Goal: Information Seeking & Learning: Learn about a topic

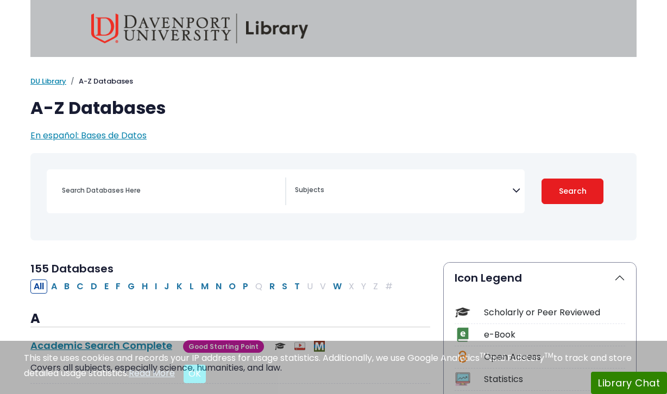
select select "Database Subject Filter"
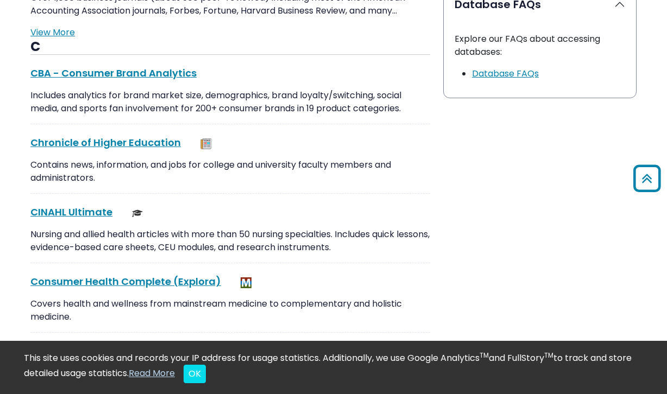
scroll to position [1153, 0]
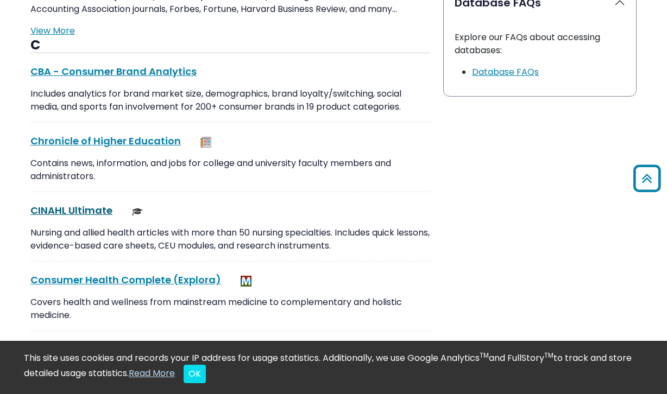
click at [100, 215] on link "CINAHL Ultimate This link opens in a new window" at bounding box center [71, 211] width 82 height 14
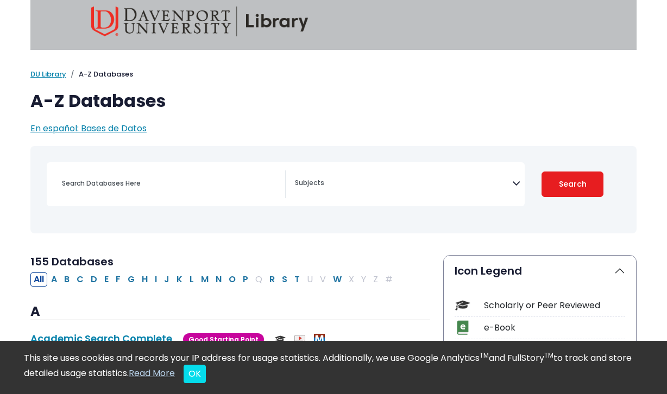
scroll to position [0, 0]
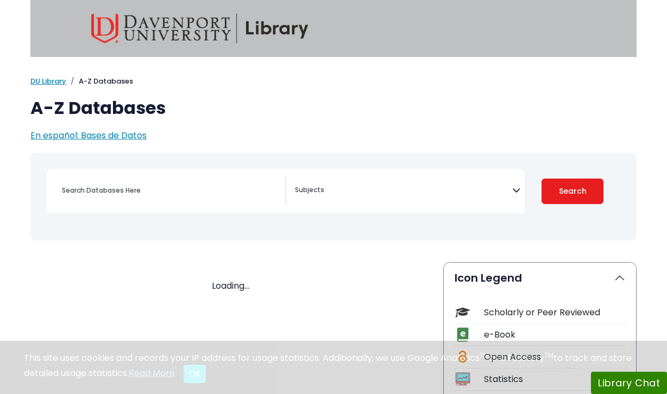
select select "Database Subject Filter"
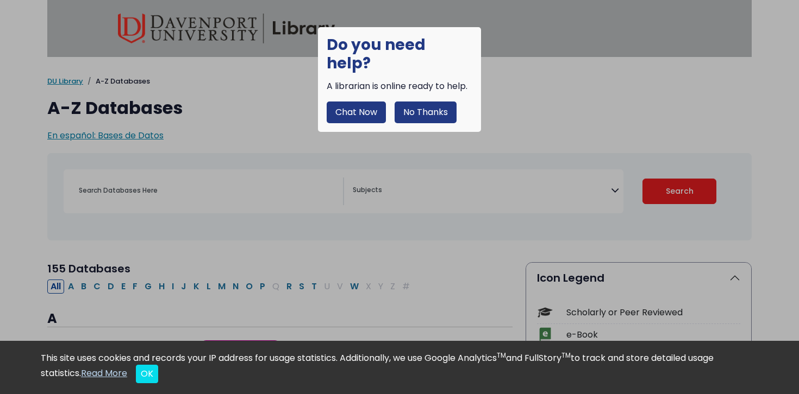
click at [426, 102] on button "No Thanks" at bounding box center [425, 113] width 62 height 22
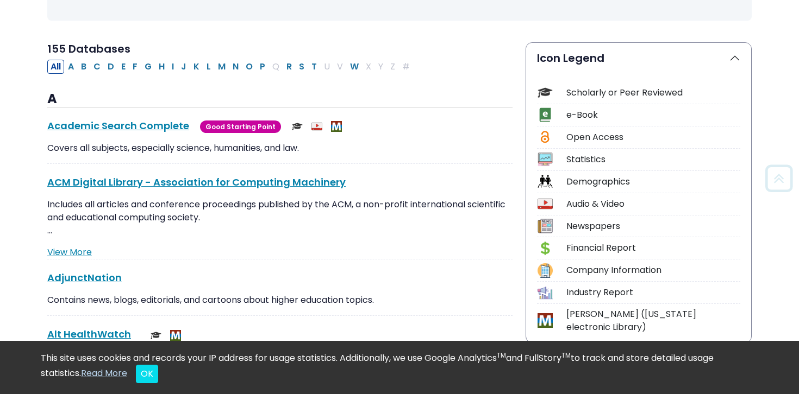
scroll to position [223, 0]
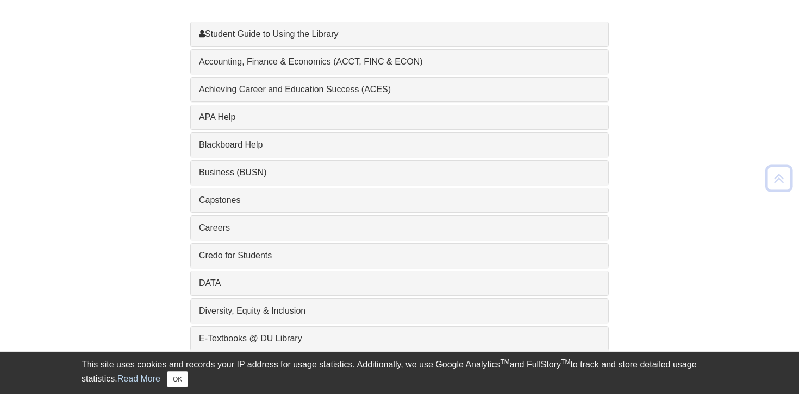
scroll to position [348, 0]
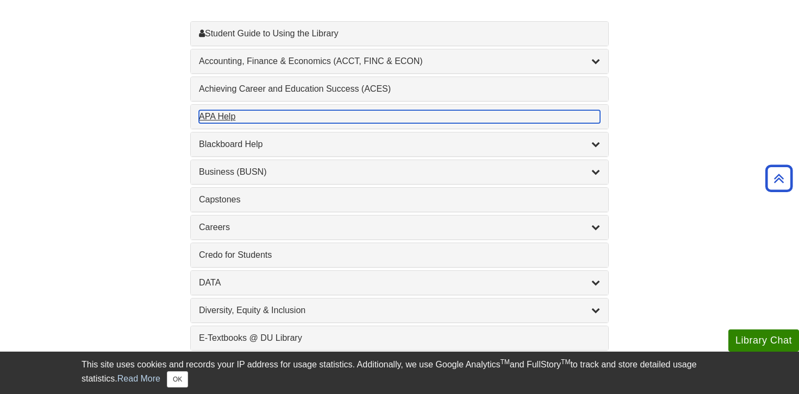
click at [225, 120] on div "APA Help , 1 guides" at bounding box center [399, 116] width 401 height 13
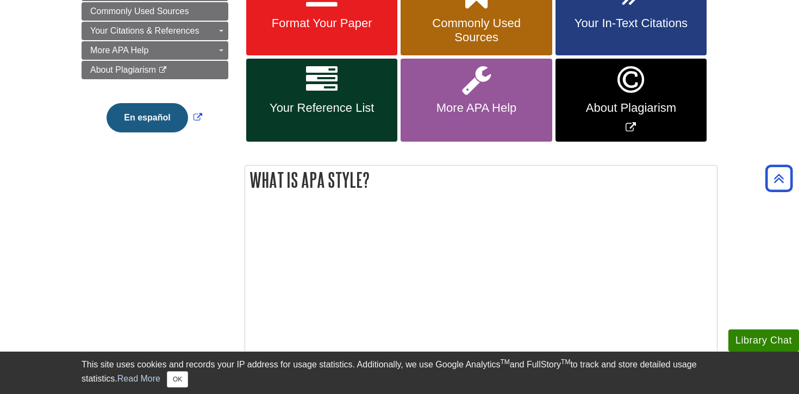
scroll to position [209, 0]
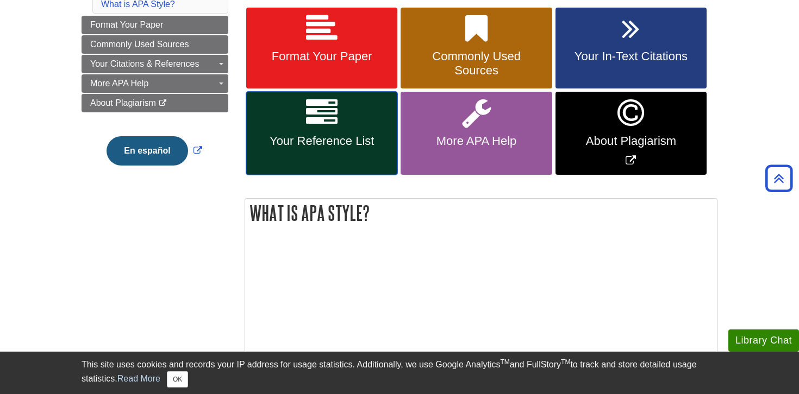
click at [323, 117] on icon at bounding box center [322, 113] width 32 height 32
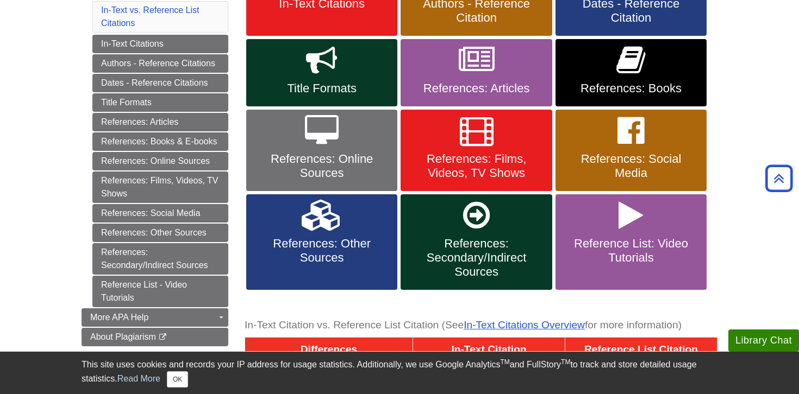
scroll to position [241, 0]
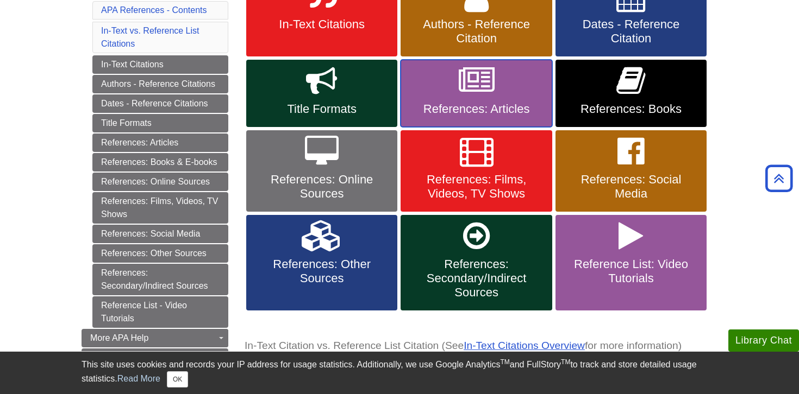
click at [436, 100] on link "References: Articles" at bounding box center [475, 93] width 151 height 67
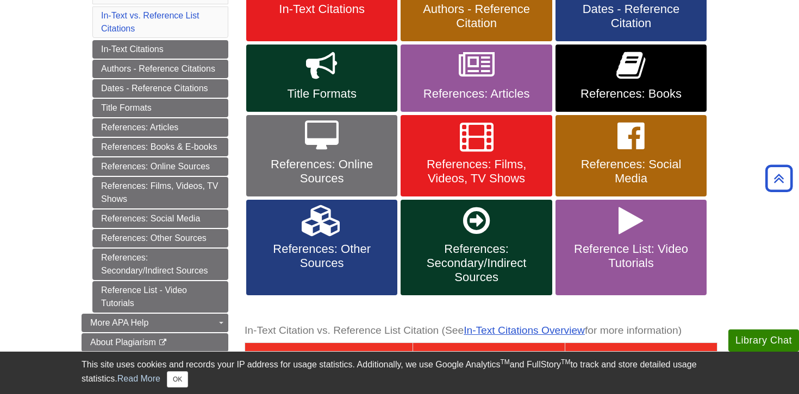
scroll to position [259, 0]
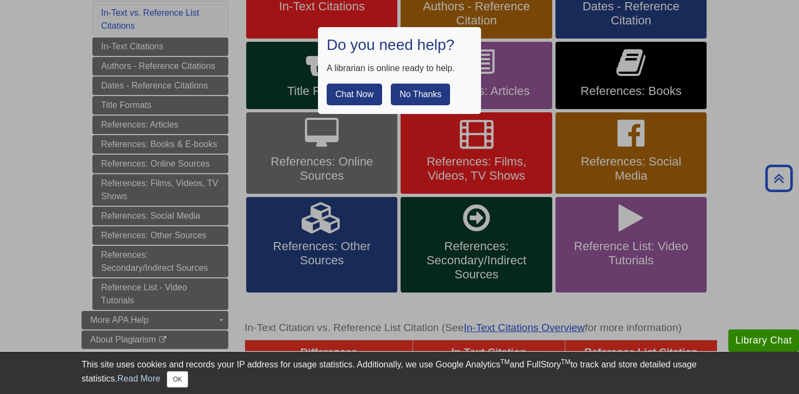
click at [435, 90] on button "No Thanks" at bounding box center [420, 95] width 59 height 22
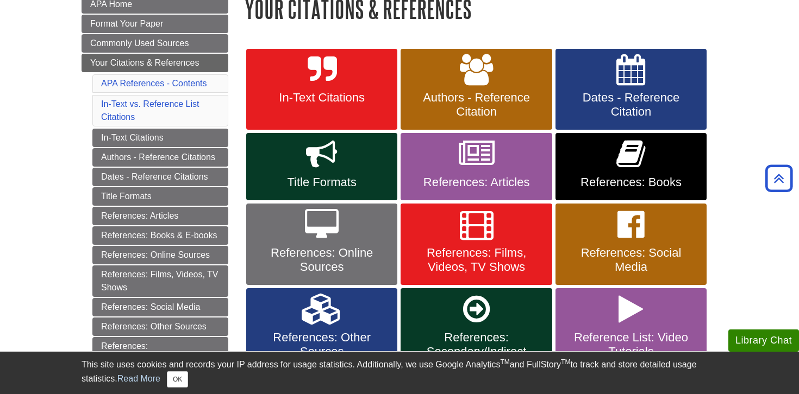
scroll to position [0, 0]
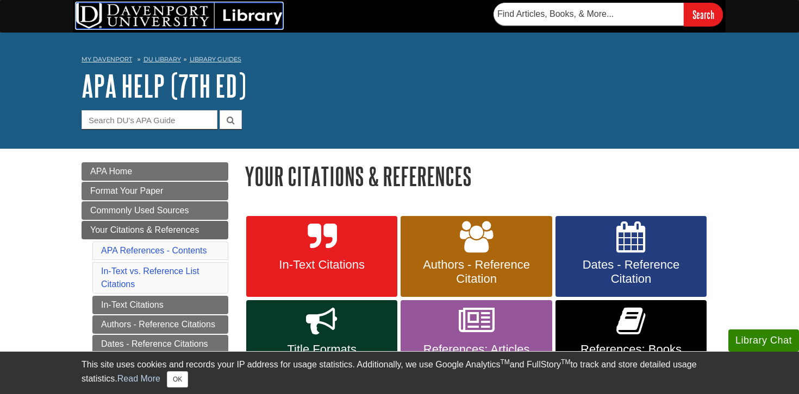
click at [238, 18] on img at bounding box center [179, 16] width 206 height 26
click at [182, 19] on img at bounding box center [179, 16] width 206 height 26
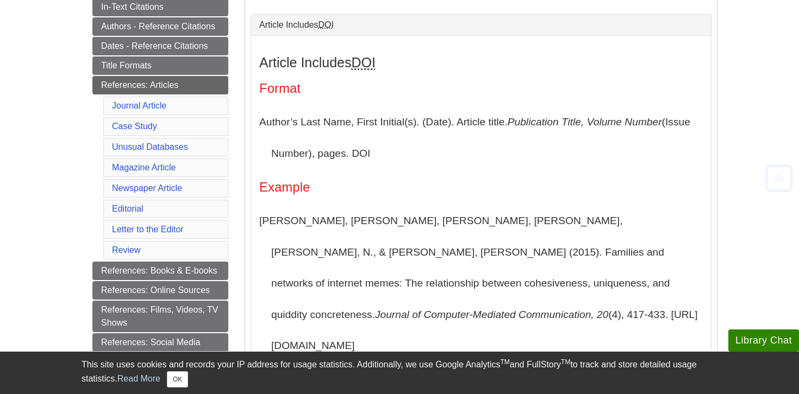
scroll to position [244, 0]
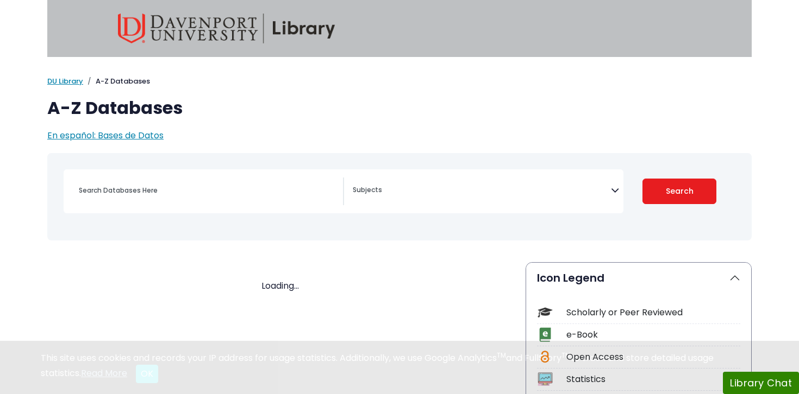
select select "Database Subject Filter"
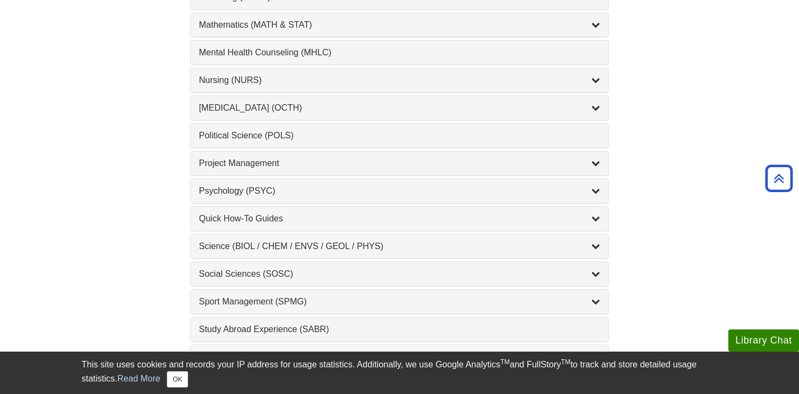
scroll to position [1023, 0]
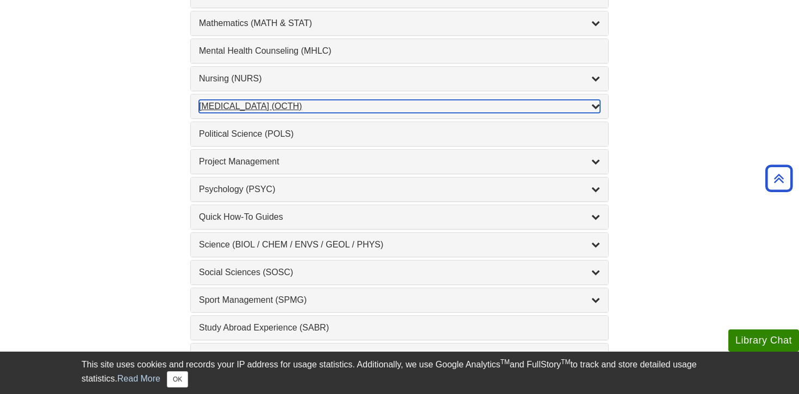
click at [300, 111] on div "Occupational Therapy (OCTH) , 2 guides" at bounding box center [399, 106] width 401 height 13
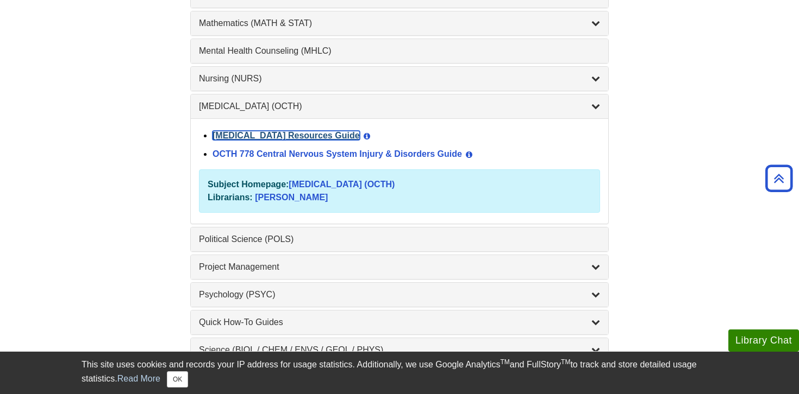
click at [319, 135] on link "[MEDICAL_DATA] Resources Guide" at bounding box center [285, 135] width 147 height 9
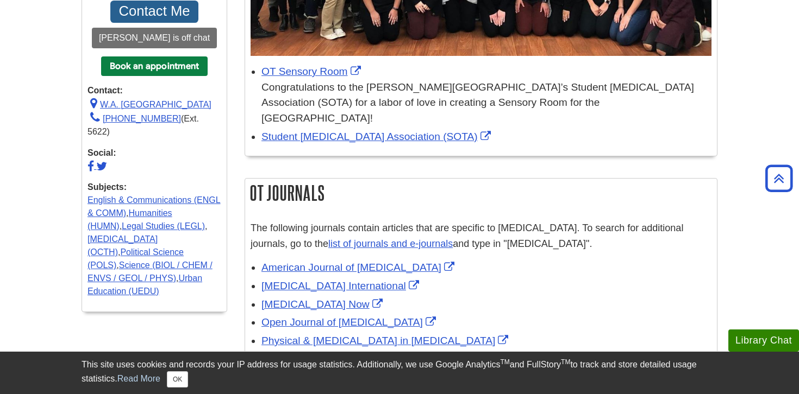
scroll to position [378, 0]
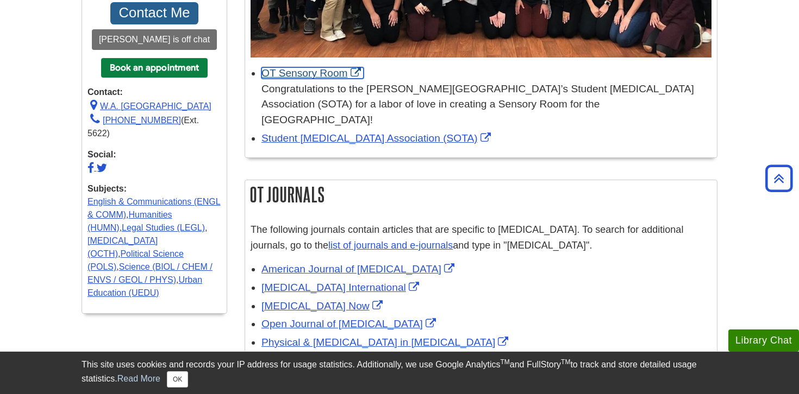
click at [326, 70] on link "OT Sensory Room" at bounding box center [312, 72] width 102 height 11
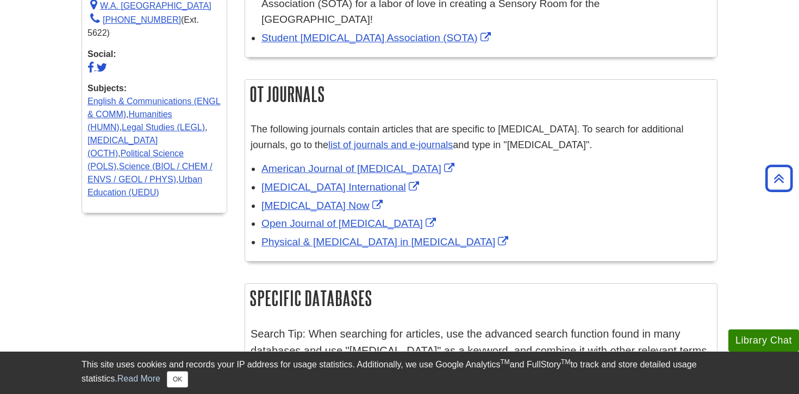
scroll to position [479, 0]
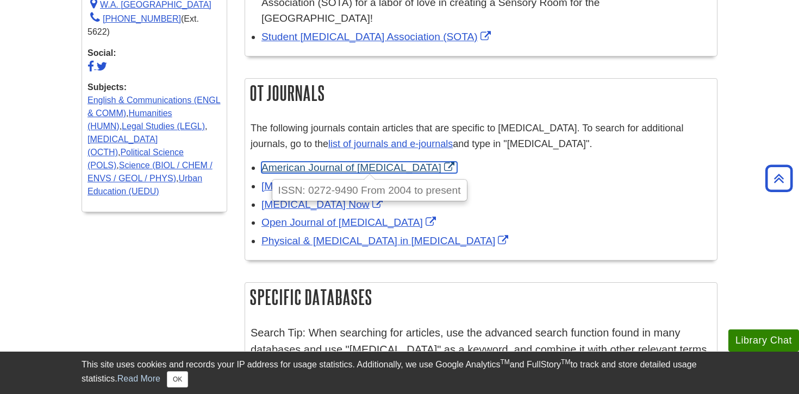
click at [353, 162] on link "American Journal of [MEDICAL_DATA]" at bounding box center [359, 167] width 196 height 11
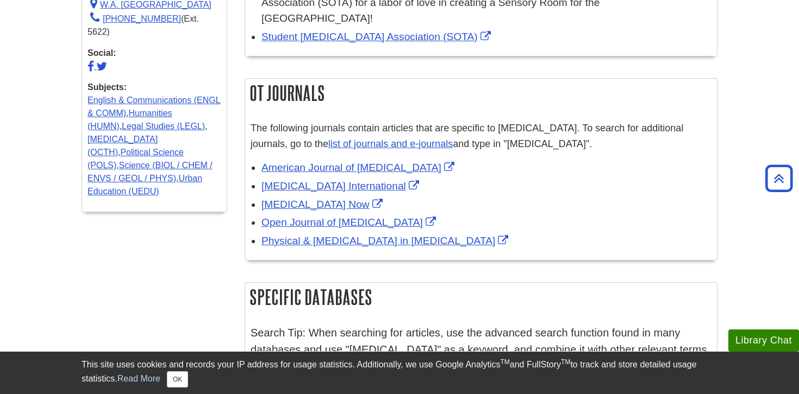
click at [560, 179] on div "[MEDICAL_DATA] International" at bounding box center [486, 187] width 450 height 16
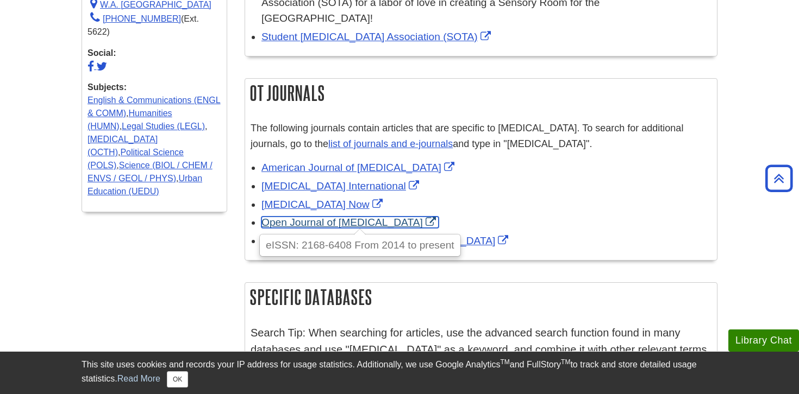
click at [385, 217] on link "Open Journal of [MEDICAL_DATA]" at bounding box center [349, 222] width 177 height 11
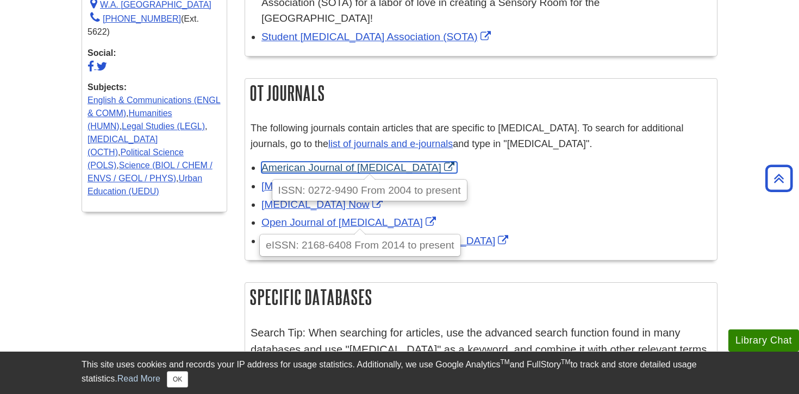
click at [373, 162] on link "American Journal of [MEDICAL_DATA]" at bounding box center [359, 167] width 196 height 11
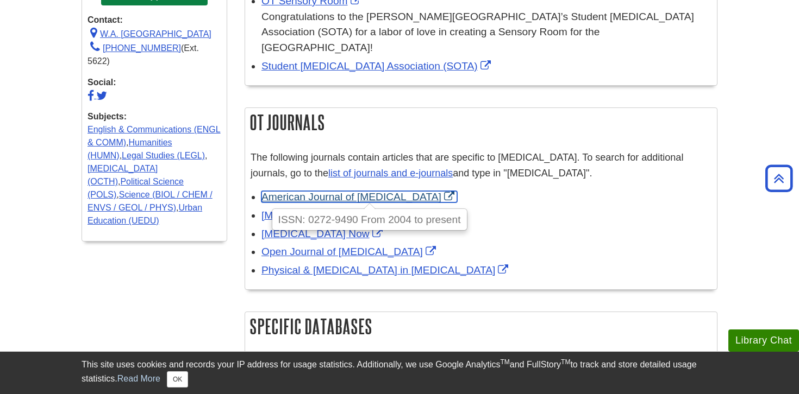
scroll to position [451, 0]
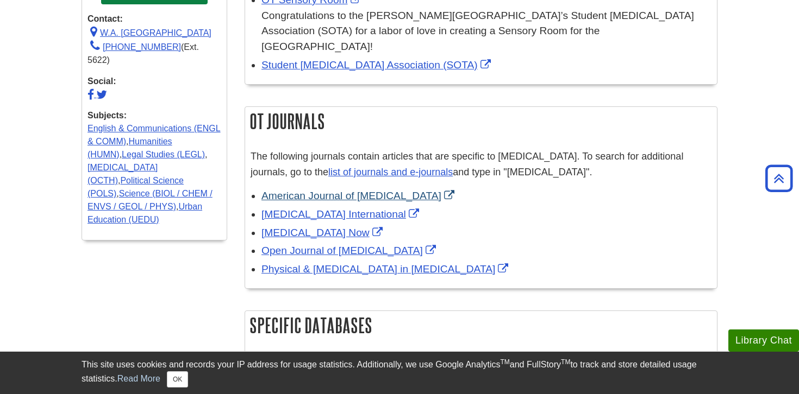
drag, startPoint x: 405, startPoint y: 167, endPoint x: 426, endPoint y: 184, distance: 26.7
click at [426, 184] on div "The following journals contain articles that are specific to [MEDICAL_DATA]. To…" at bounding box center [481, 215] width 472 height 145
